Goal: Navigation & Orientation: Understand site structure

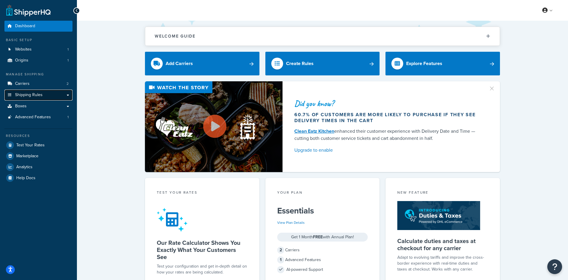
click at [25, 97] on span "Shipping Rules" at bounding box center [29, 95] width 28 height 5
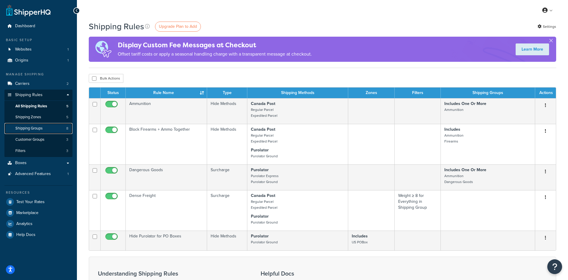
click at [39, 128] on span "Shipping Groups" at bounding box center [28, 128] width 27 height 5
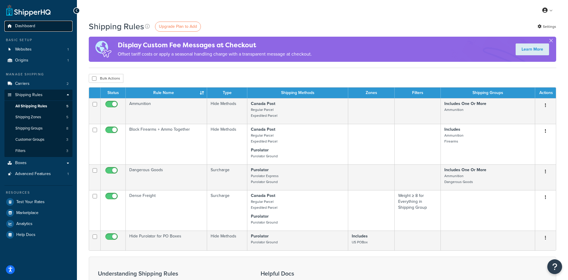
click at [24, 26] on span "Dashboard" at bounding box center [25, 26] width 20 height 5
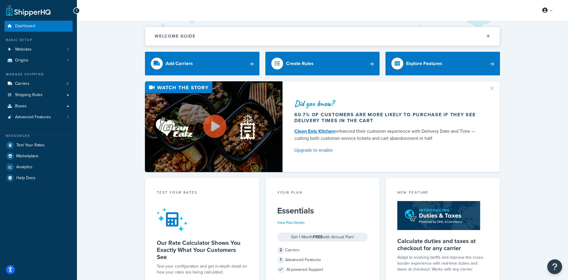
click at [77, 10] on icon at bounding box center [76, 11] width 3 height 4
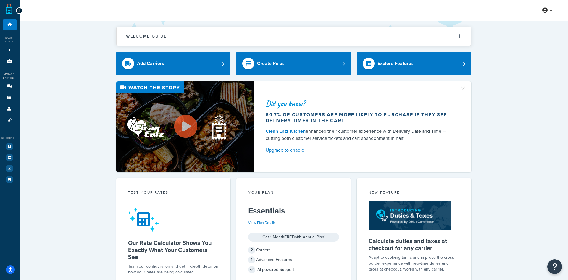
click at [17, 13] on div at bounding box center [19, 10] width 7 height 7
click at [18, 10] on icon at bounding box center [19, 11] width 3 height 4
